Goal: Find specific page/section: Find specific page/section

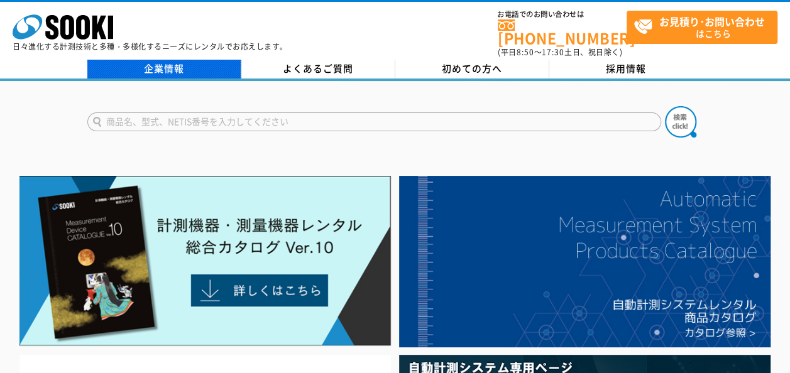
click at [166, 63] on link "企業情報" at bounding box center [164, 69] width 154 height 19
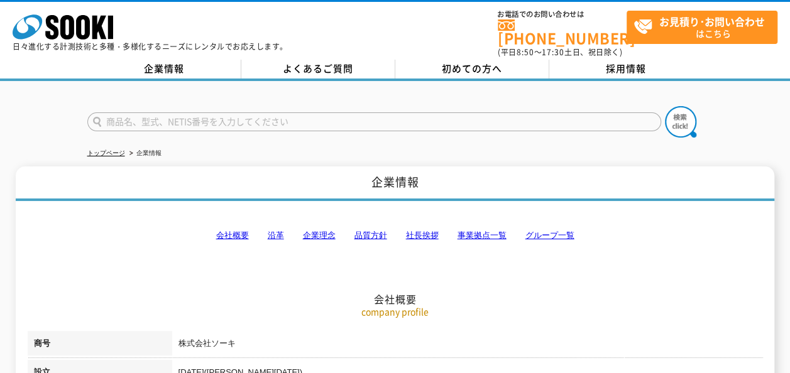
click at [639, 292] on h2 "会社概要" at bounding box center [395, 236] width 735 height 139
